Goal: Task Accomplishment & Management: Use online tool/utility

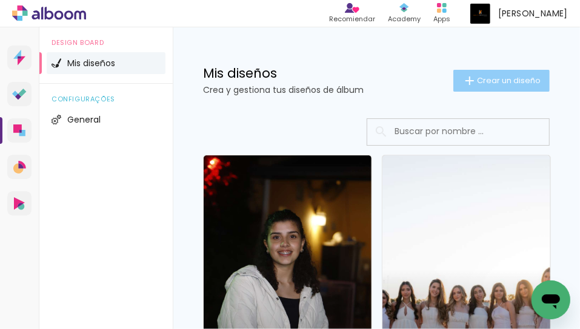
click at [504, 72] on paper-button "Crear un diseño" at bounding box center [501, 81] width 96 height 22
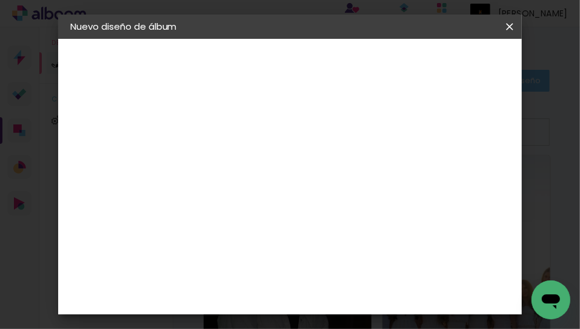
click at [269, 165] on input at bounding box center [269, 162] width 0 height 19
type input "30x45"
type paper-input "30x45"
type input "30x45 [PERSON_NAME]"
type paper-input "30x45 [PERSON_NAME]"
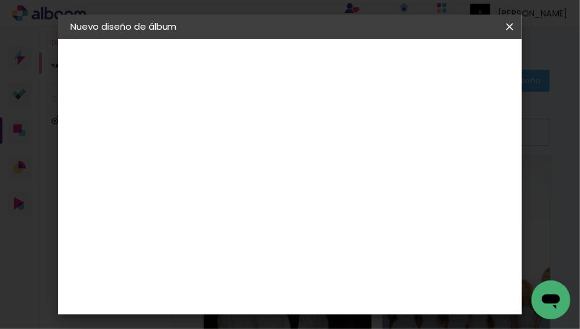
click at [0, 0] on slot "Avanzar" at bounding box center [0, 0] width 0 height 0
click at [439, 188] on paper-item "Tamaño libre" at bounding box center [387, 184] width 103 height 27
click at [0, 0] on slot "Avanzar" at bounding box center [0, 0] width 0 height 0
drag, startPoint x: 359, startPoint y: 233, endPoint x: 403, endPoint y: 233, distance: 43.6
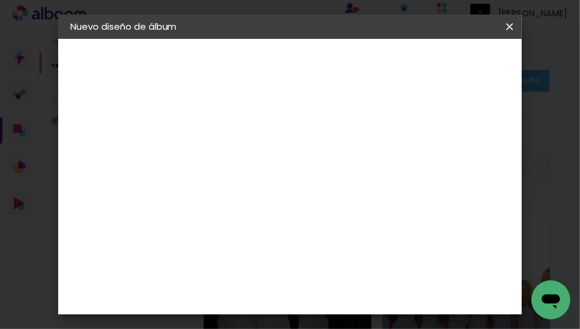
click at [396, 233] on div "cm" at bounding box center [369, 235] width 161 height 42
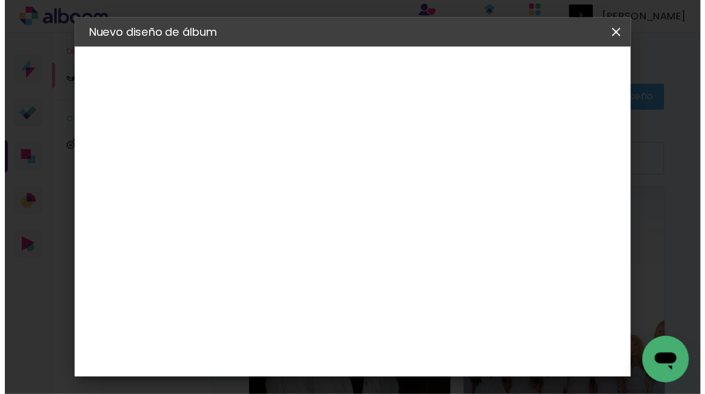
scroll to position [205, 0]
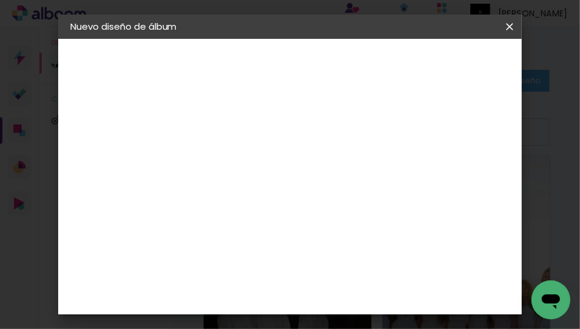
type input "45"
type paper-input "45"
click at [443, 72] on span "Empezar diseño" at bounding box center [424, 68] width 37 height 17
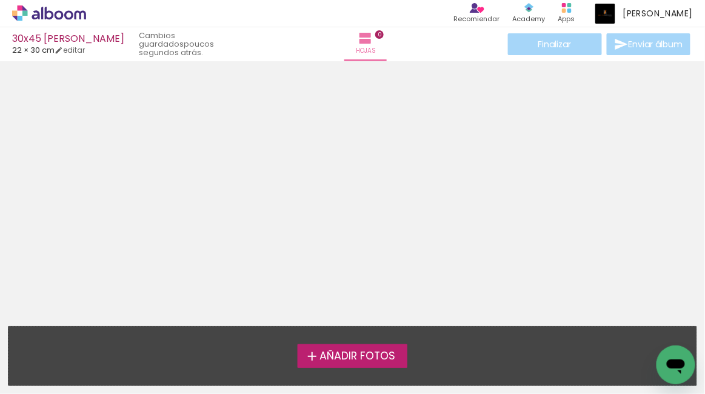
click at [381, 328] on label "Añadir Fotos" at bounding box center [353, 355] width 110 height 23
click at [0, 0] on input "file" at bounding box center [0, 0] width 0 height 0
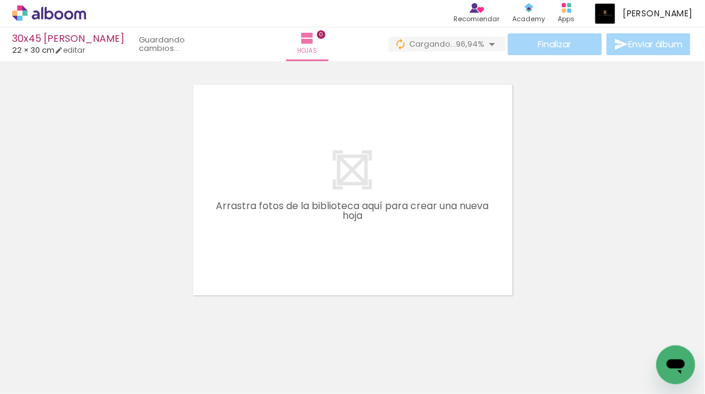
scroll to position [0, 6050]
click at [579, 239] on div at bounding box center [352, 174] width 705 height 249
click at [61, 14] on icon at bounding box center [59, 14] width 9 height 9
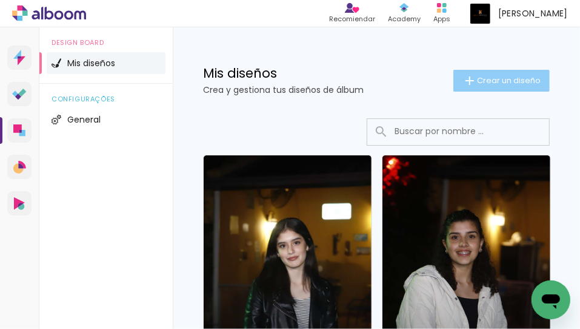
click at [492, 79] on span "Crear un diseño" at bounding box center [509, 80] width 64 height 8
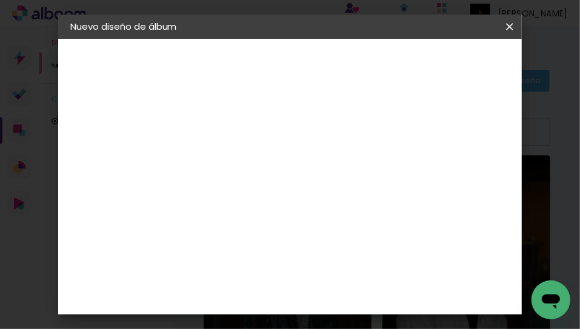
click at [269, 161] on input at bounding box center [269, 162] width 0 height 19
click at [269, 167] on input at bounding box center [269, 162] width 0 height 19
type input "30x45 JUAN PABLO"
type paper-input "30x45 JUAN PABLO"
click at [388, 72] on paper-button "Avanzar" at bounding box center [359, 64] width 58 height 21
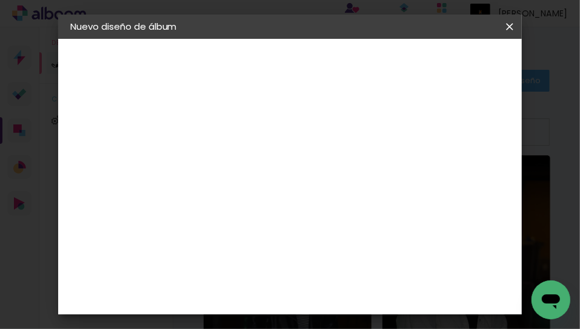
click at [430, 194] on paper-item "Tamaño libre" at bounding box center [387, 184] width 103 height 27
click at [0, 0] on slot "Avanzar" at bounding box center [0, 0] width 0 height 0
drag, startPoint x: 350, startPoint y: 232, endPoint x: 396, endPoint y: 232, distance: 46.1
click at [393, 232] on paper-input-container "60 cm" at bounding box center [368, 235] width 55 height 30
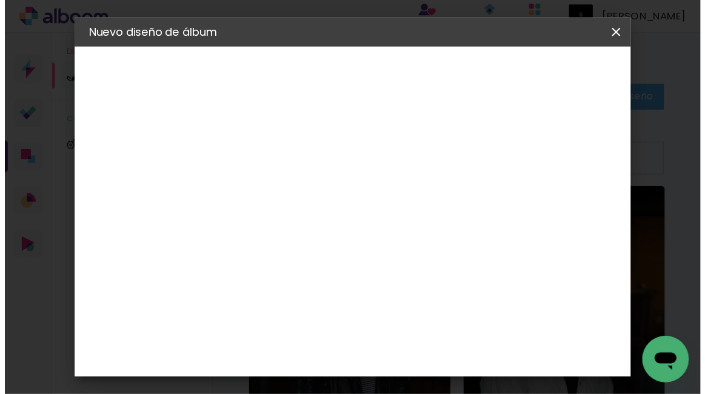
scroll to position [205, 0]
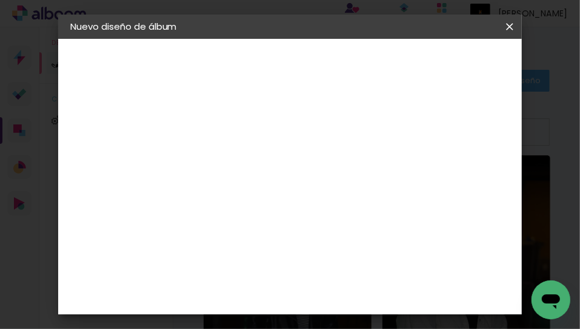
type input "45"
type paper-input "45"
click at [443, 72] on span "Empezar diseño" at bounding box center [424, 68] width 37 height 17
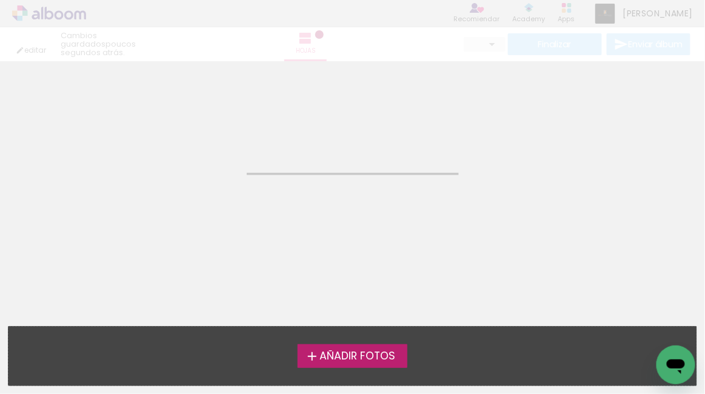
click at [345, 354] on span "Añadir Fotos" at bounding box center [357, 356] width 76 height 11
click at [0, 0] on input "file" at bounding box center [0, 0] width 0 height 0
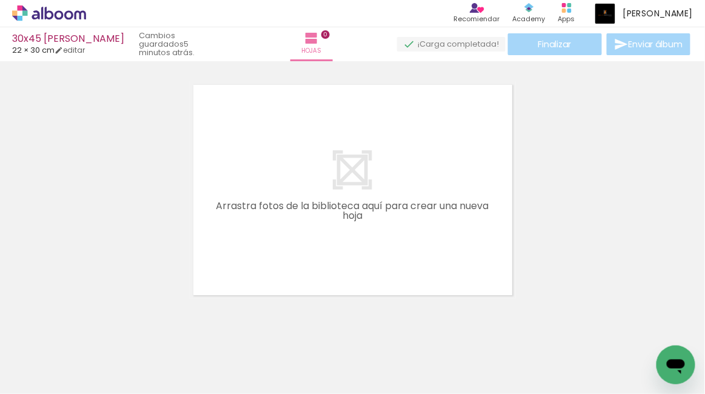
scroll to position [13, 0]
click at [152, 220] on div at bounding box center [352, 176] width 705 height 249
